Goal: Book appointment/travel/reservation

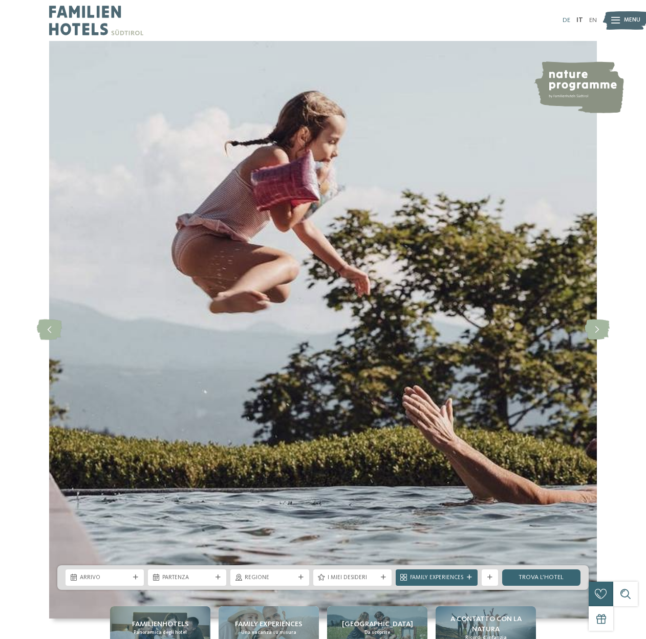
click at [568, 18] on link "DE" at bounding box center [567, 20] width 8 height 7
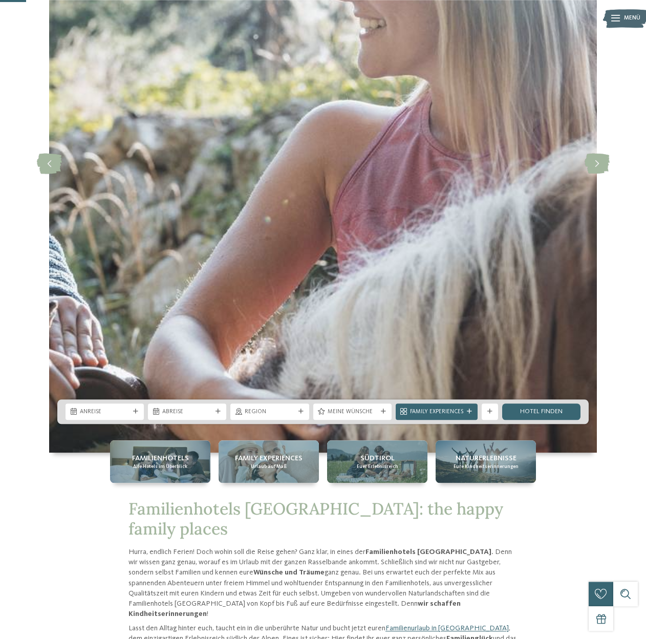
scroll to position [177, 0]
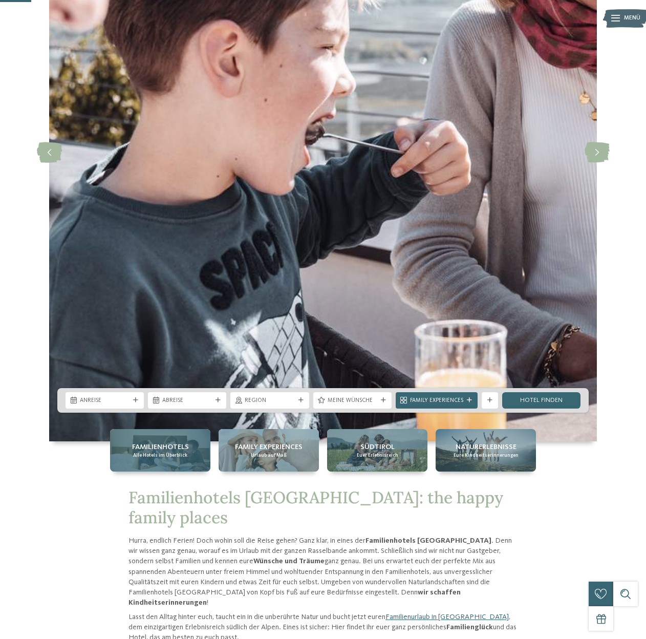
click at [160, 463] on div "Familienhotels Alle Hotels im Überblick" at bounding box center [160, 450] width 100 height 42
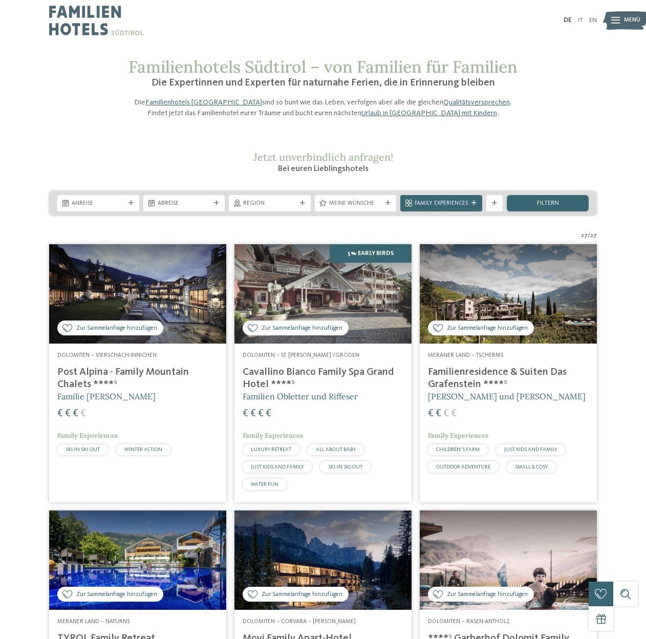
click at [266, 215] on div "Anreise Abreise" at bounding box center [323, 203] width 548 height 25
click at [267, 208] on span "Region" at bounding box center [269, 204] width 53 height 8
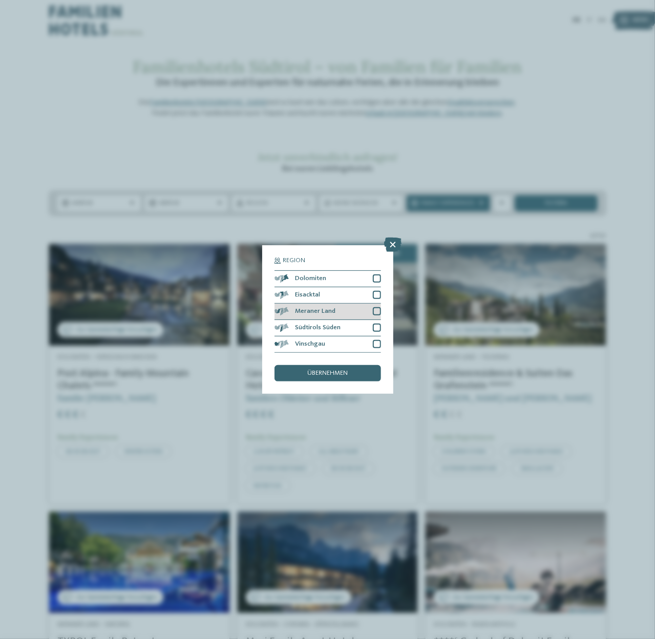
click at [374, 308] on div at bounding box center [377, 311] width 8 height 8
click at [377, 327] on div at bounding box center [377, 328] width 8 height 8
click at [377, 346] on div at bounding box center [377, 344] width 8 height 8
click at [357, 373] on div "übernehmen" at bounding box center [327, 373] width 106 height 16
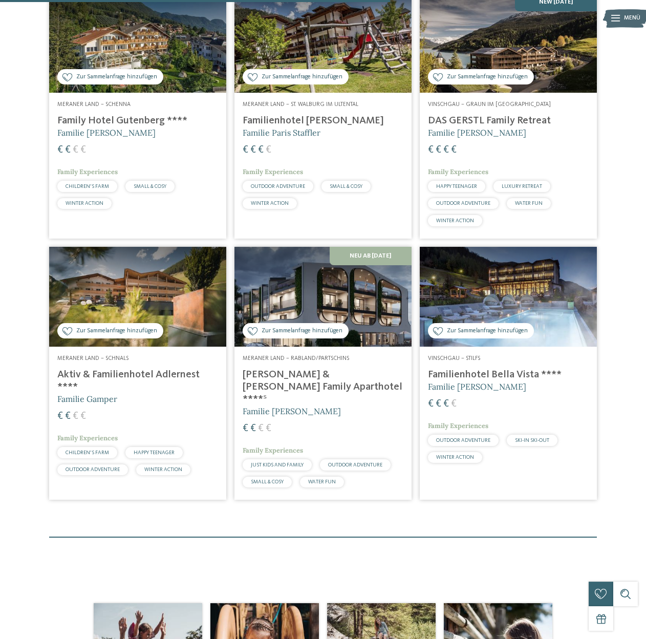
scroll to position [519, 0]
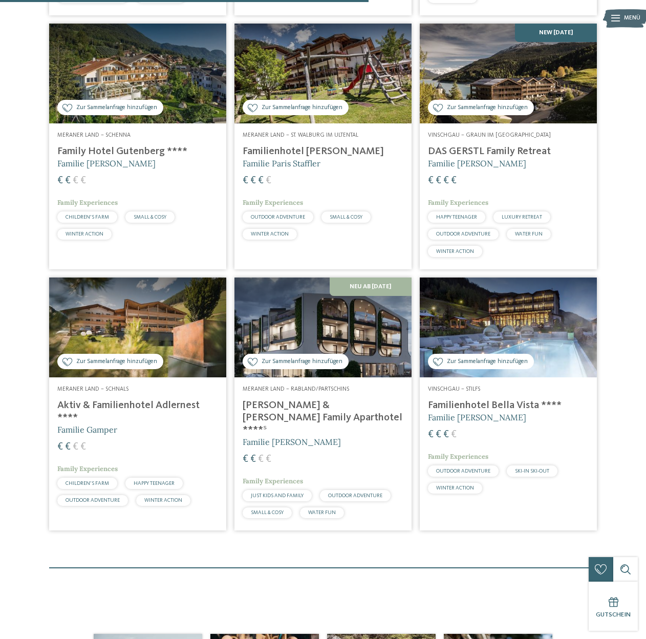
click at [499, 158] on h4 "DAS GERSTL Family Retreat" at bounding box center [508, 151] width 161 height 12
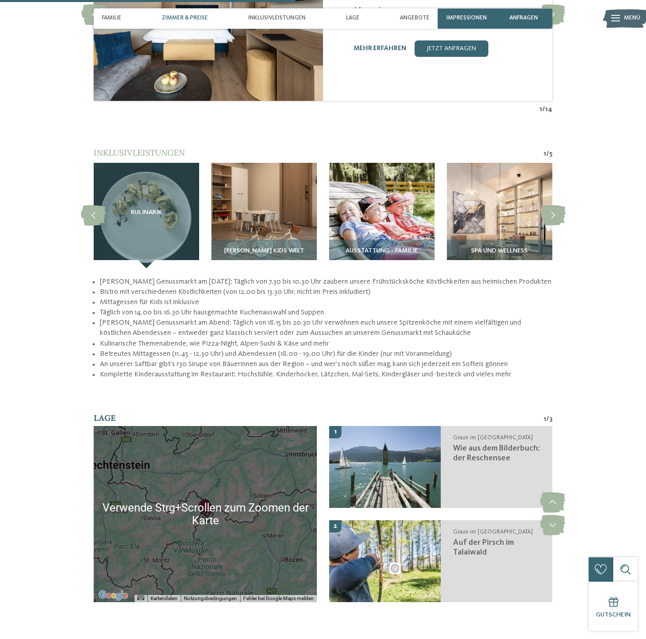
scroll to position [1153, 0]
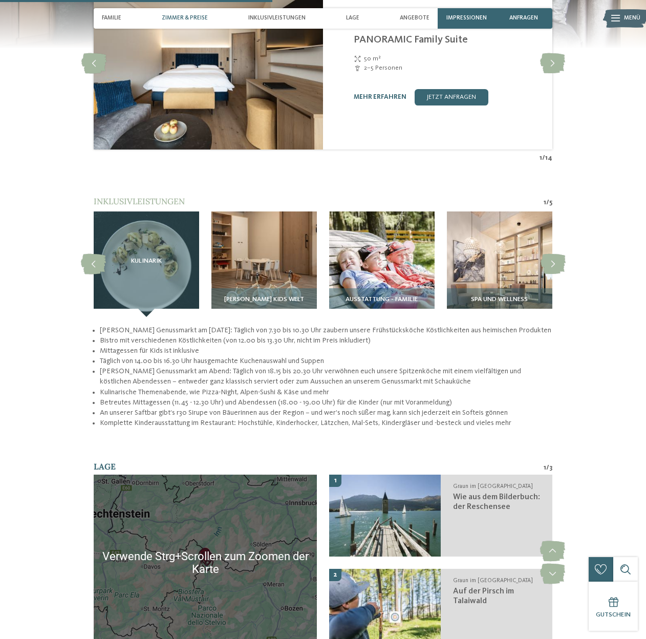
click at [191, 17] on span "Zimmer & Preise" at bounding box center [185, 18] width 46 height 7
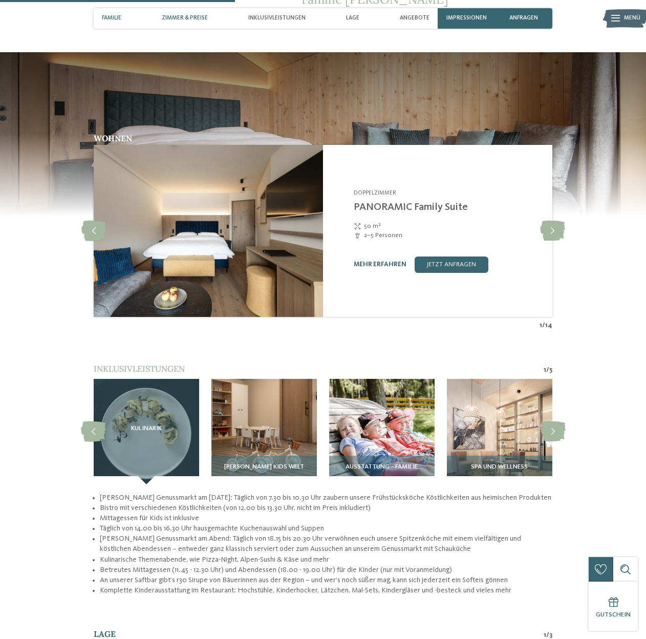
scroll to position [981, 0]
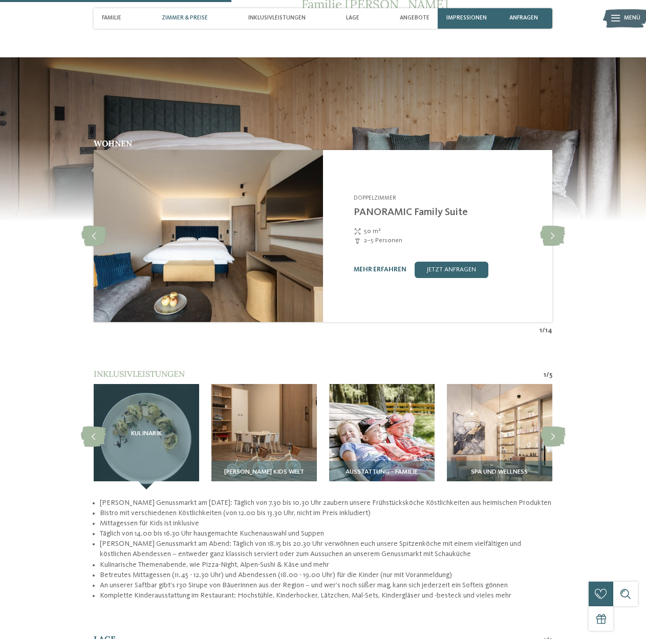
click at [192, 17] on span "Zimmer & Preise" at bounding box center [185, 18] width 46 height 7
click at [445, 265] on link "jetzt anfragen" at bounding box center [452, 270] width 74 height 16
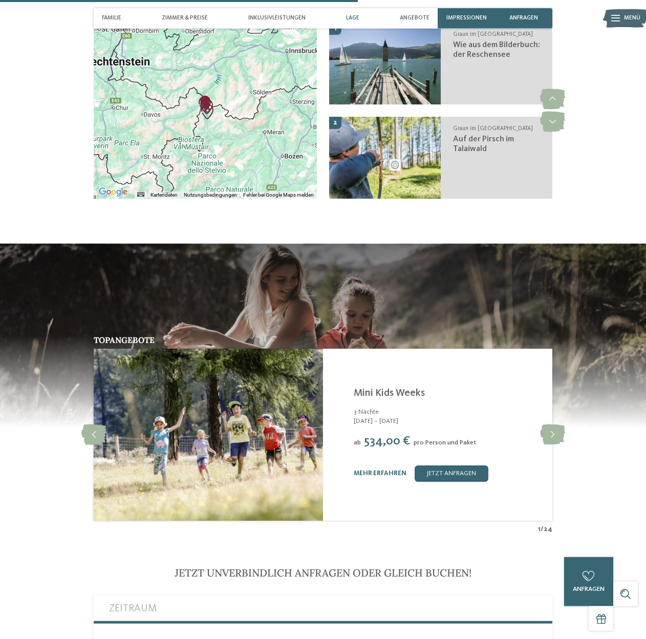
scroll to position [1311, 0]
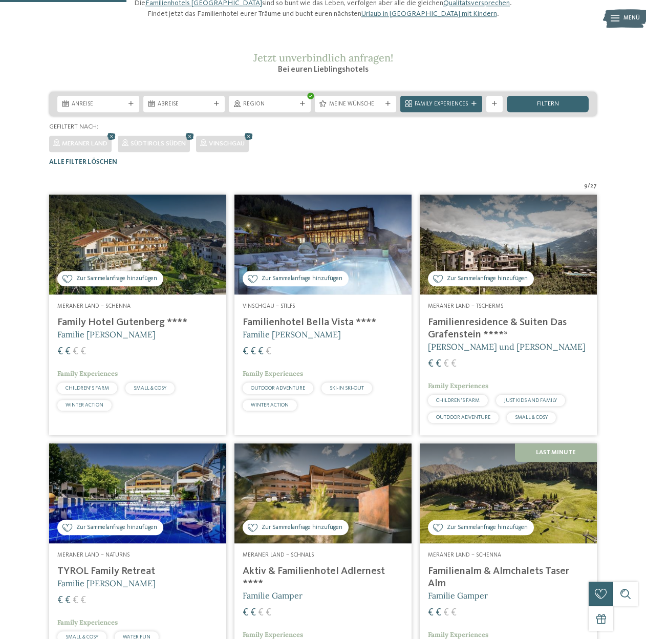
scroll to position [76, 0]
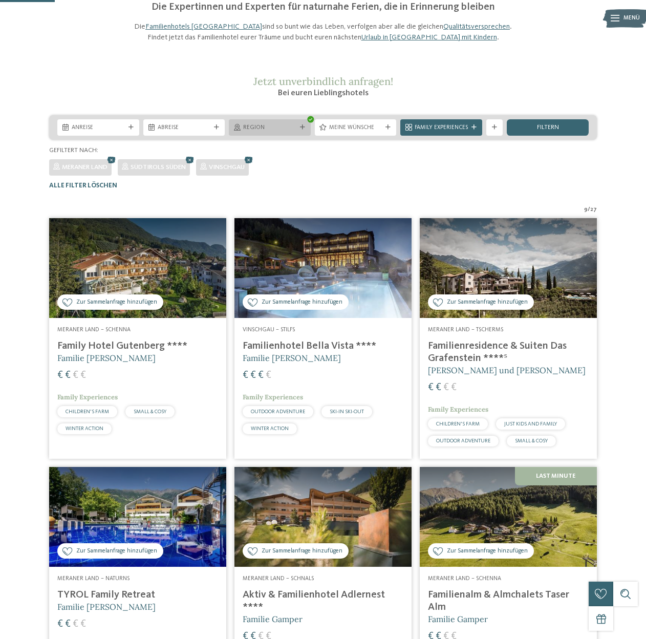
click at [273, 132] on span "Region" at bounding box center [269, 128] width 53 height 8
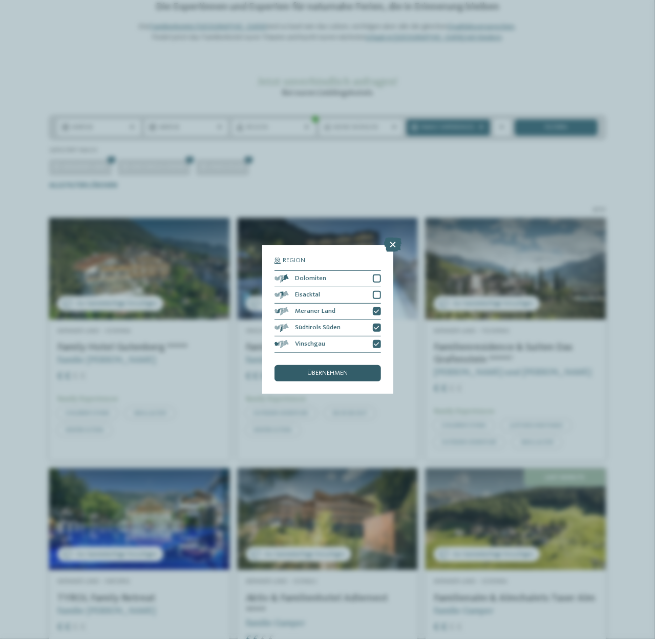
click at [314, 370] on div "übernehmen" at bounding box center [327, 373] width 106 height 16
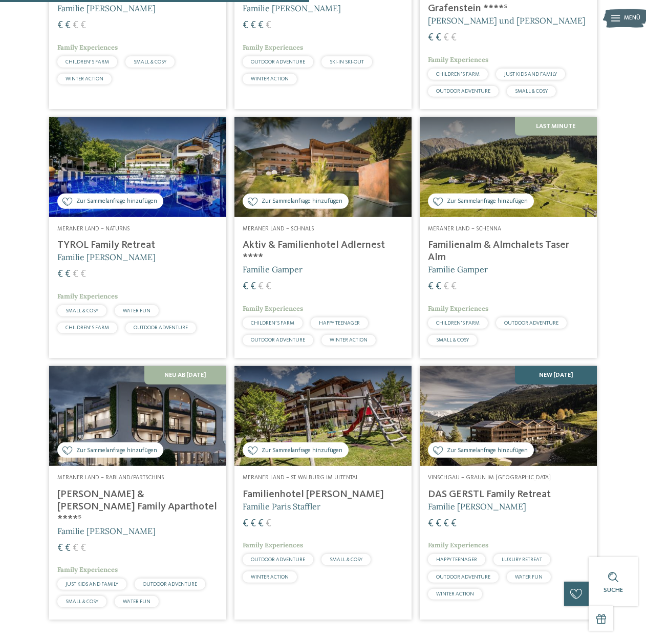
scroll to position [430, 0]
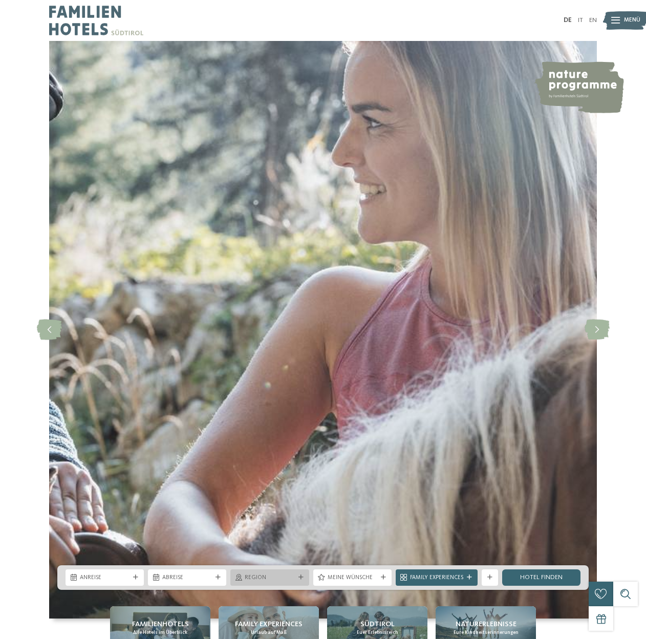
click at [301, 580] on div "Region" at bounding box center [269, 577] width 78 height 16
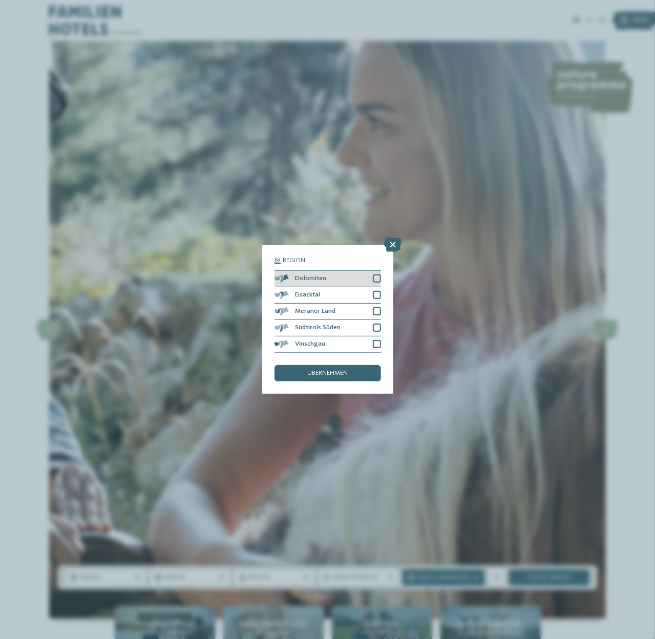
click at [376, 280] on div at bounding box center [377, 278] width 8 height 8
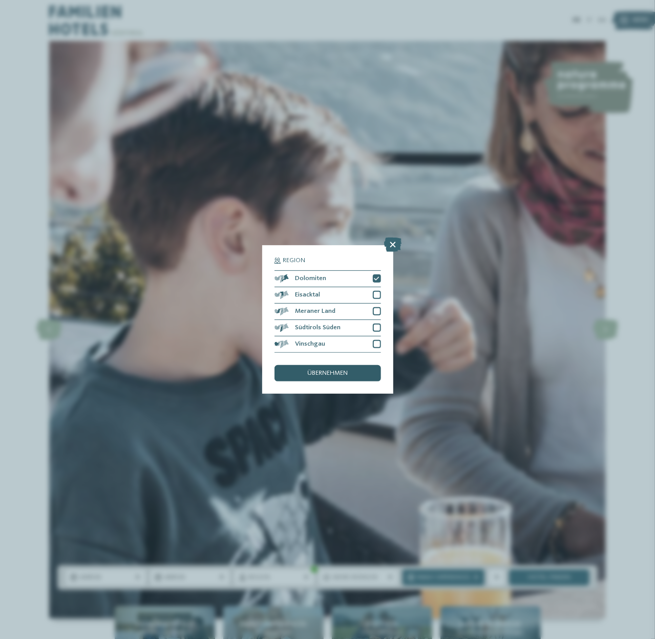
click at [351, 371] on div "übernehmen" at bounding box center [327, 373] width 106 height 16
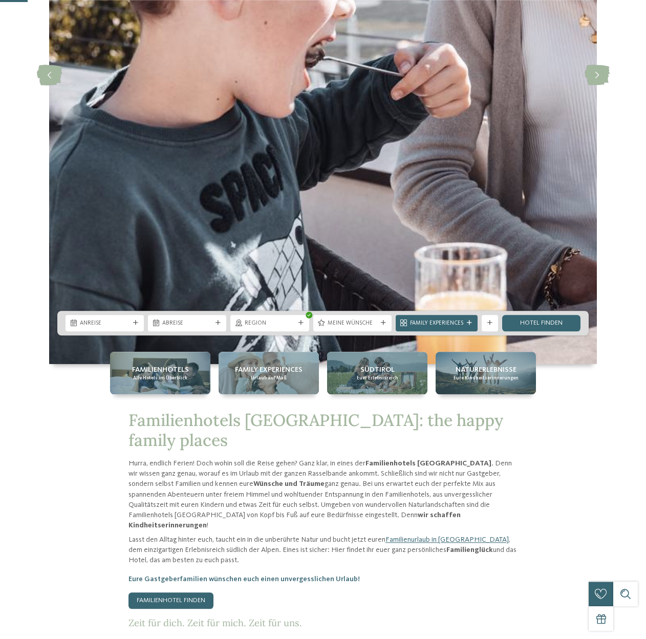
scroll to position [443, 0]
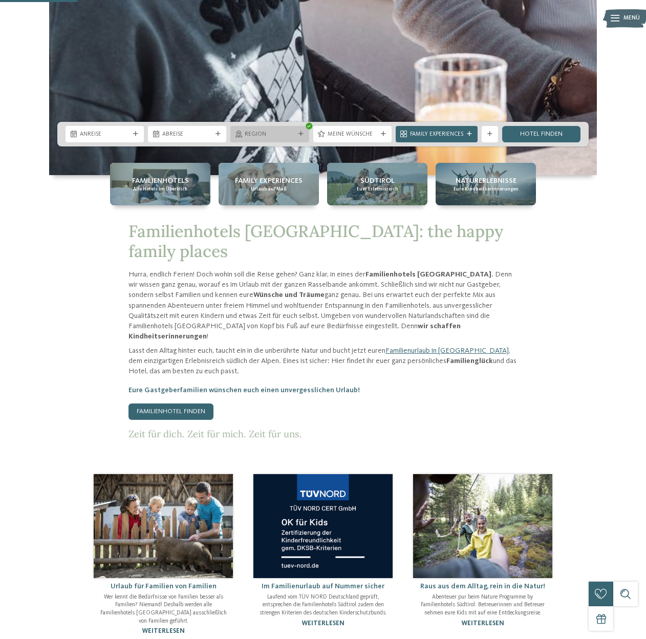
click at [300, 136] on icon at bounding box center [300, 134] width 5 height 5
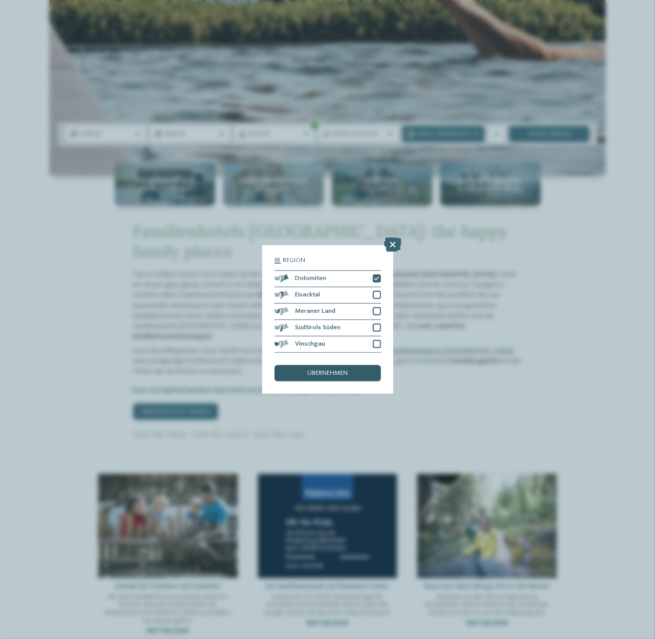
click at [330, 367] on div "übernehmen" at bounding box center [327, 373] width 106 height 16
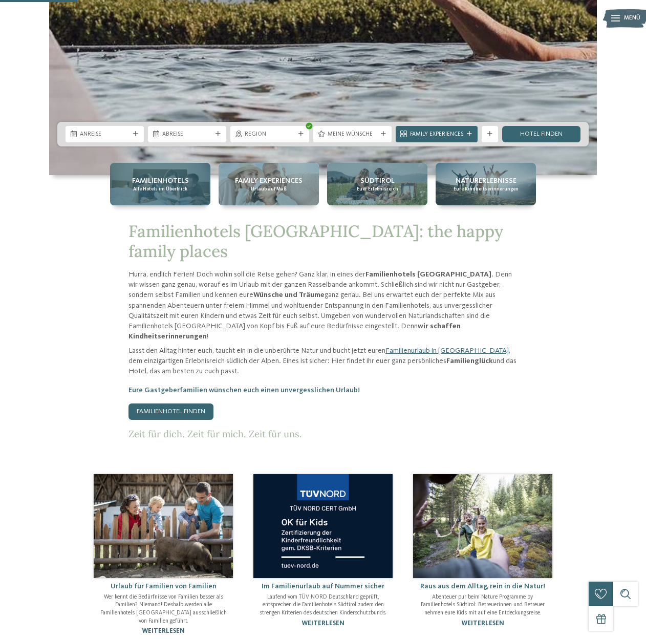
click at [179, 183] on span "Familienhotels" at bounding box center [160, 181] width 57 height 10
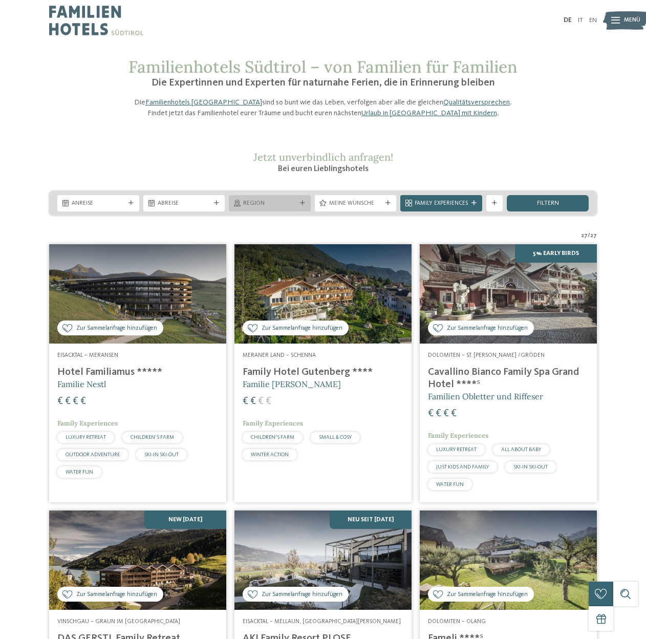
click at [286, 208] on span "Region" at bounding box center [269, 204] width 53 height 8
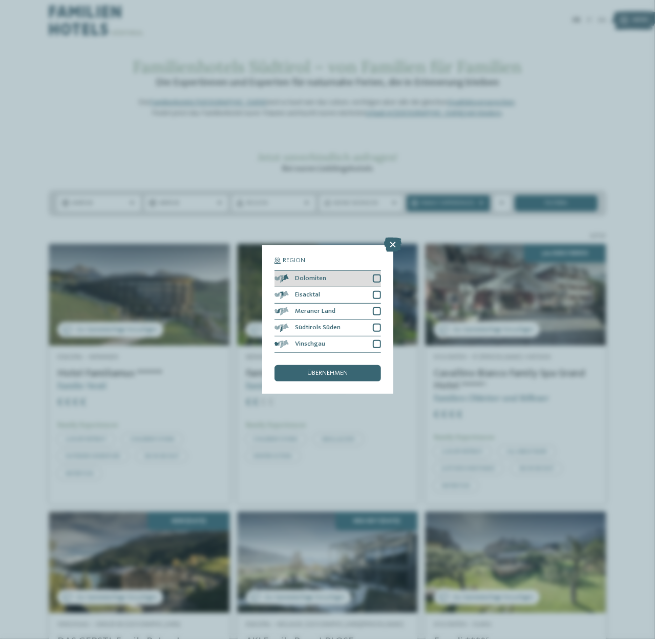
click at [304, 280] on span "Dolomiten" at bounding box center [310, 278] width 31 height 7
click at [311, 374] on span "übernehmen" at bounding box center [327, 373] width 40 height 7
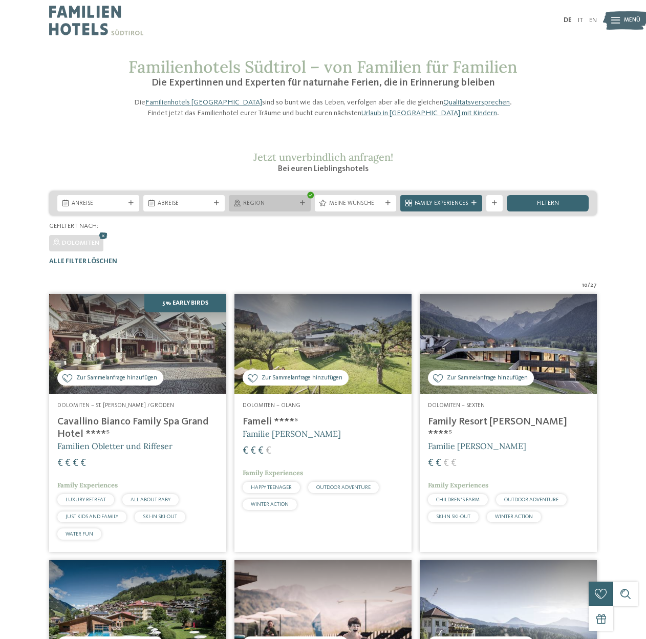
click at [270, 208] on span "Region" at bounding box center [269, 204] width 53 height 8
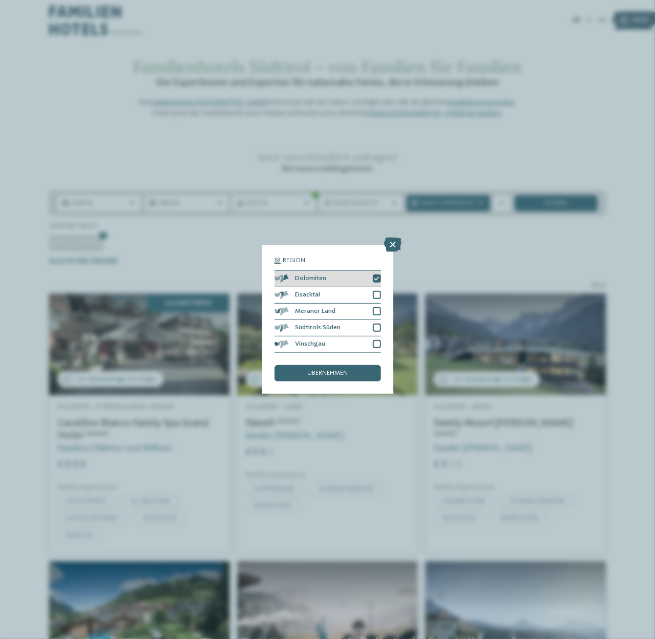
click at [324, 282] on div "Dolomiten" at bounding box center [327, 279] width 106 height 16
click at [323, 295] on div "Eisacktal" at bounding box center [327, 295] width 106 height 16
click at [331, 368] on div "übernehmen" at bounding box center [327, 373] width 106 height 16
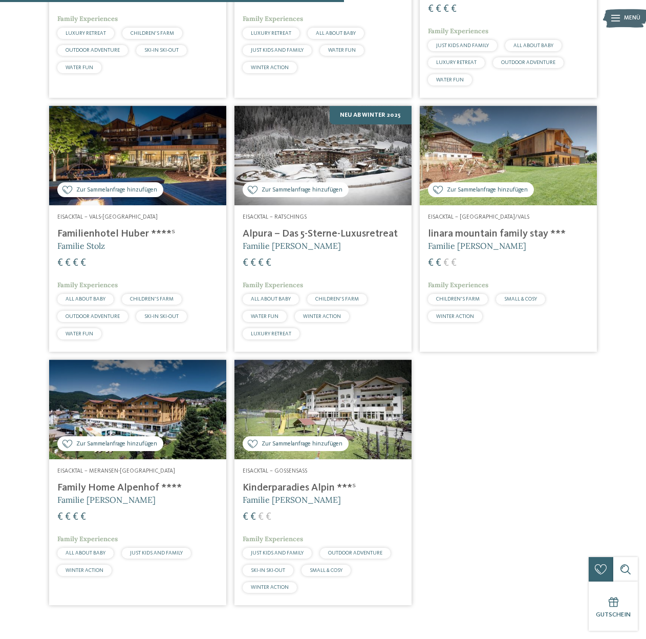
scroll to position [430, 0]
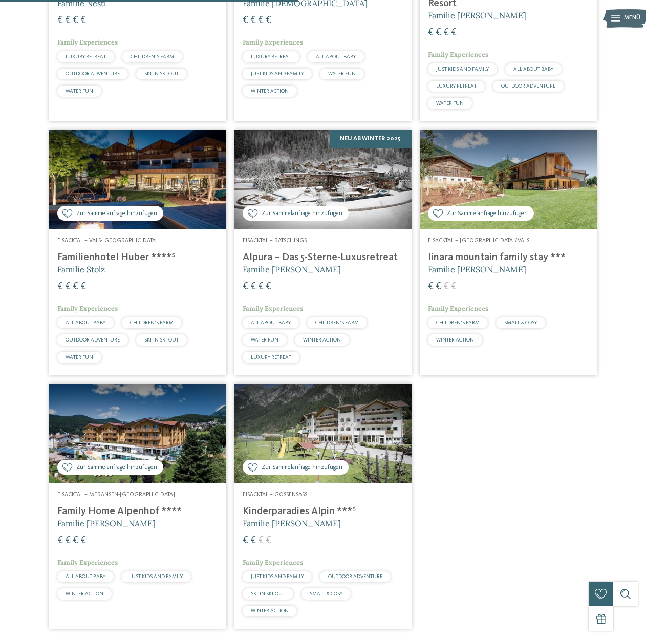
click at [331, 264] on h4 "Alpura – Das 5-Sterne-Luxusretreat" at bounding box center [323, 257] width 161 height 12
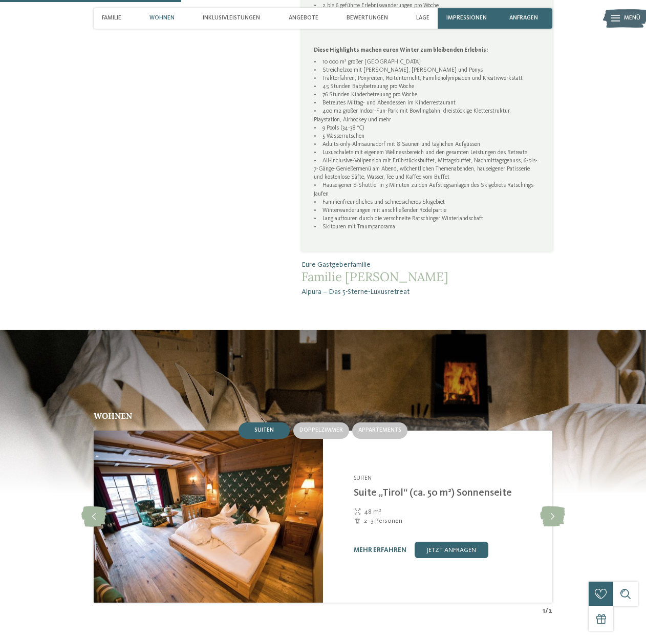
scroll to position [887, 0]
